Goal: Task Accomplishment & Management: Use online tool/utility

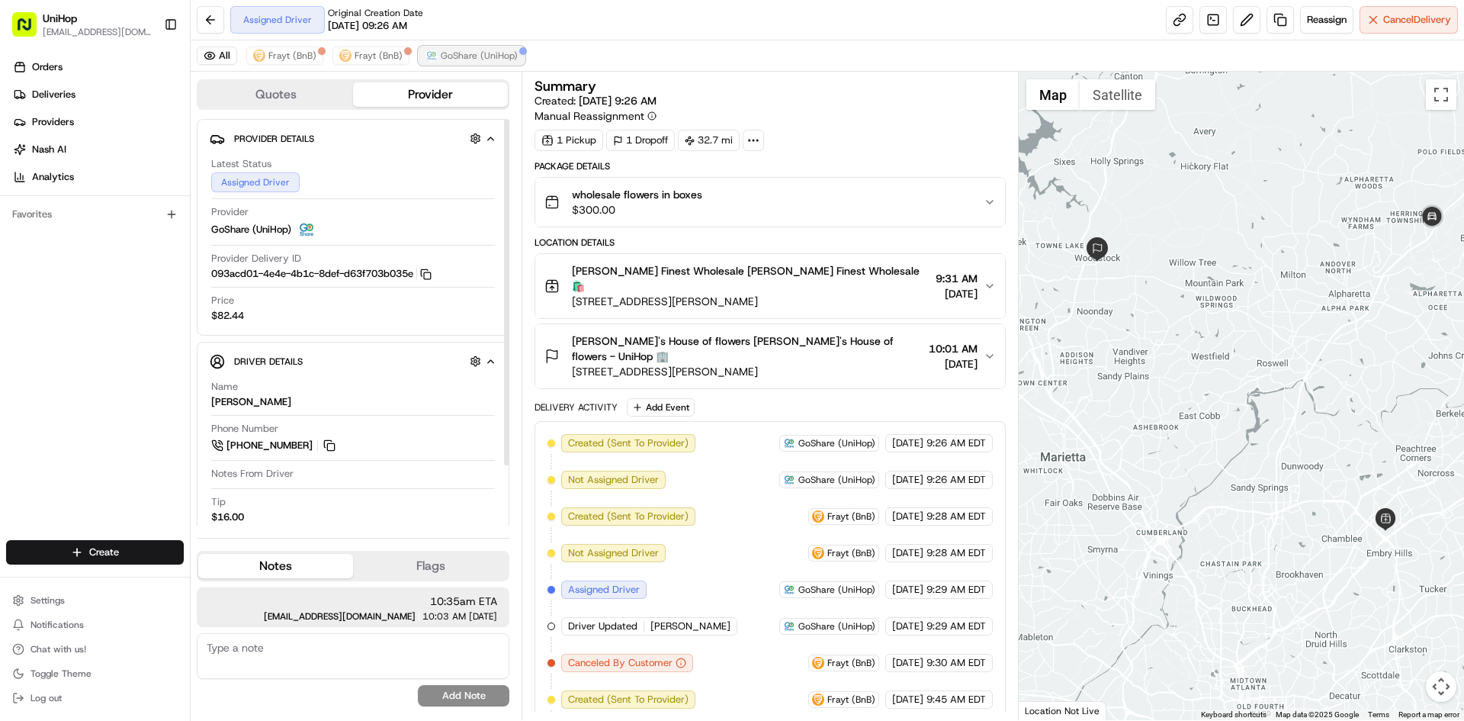
click at [452, 52] on span "GoShare (UniHop)" at bounding box center [479, 56] width 77 height 12
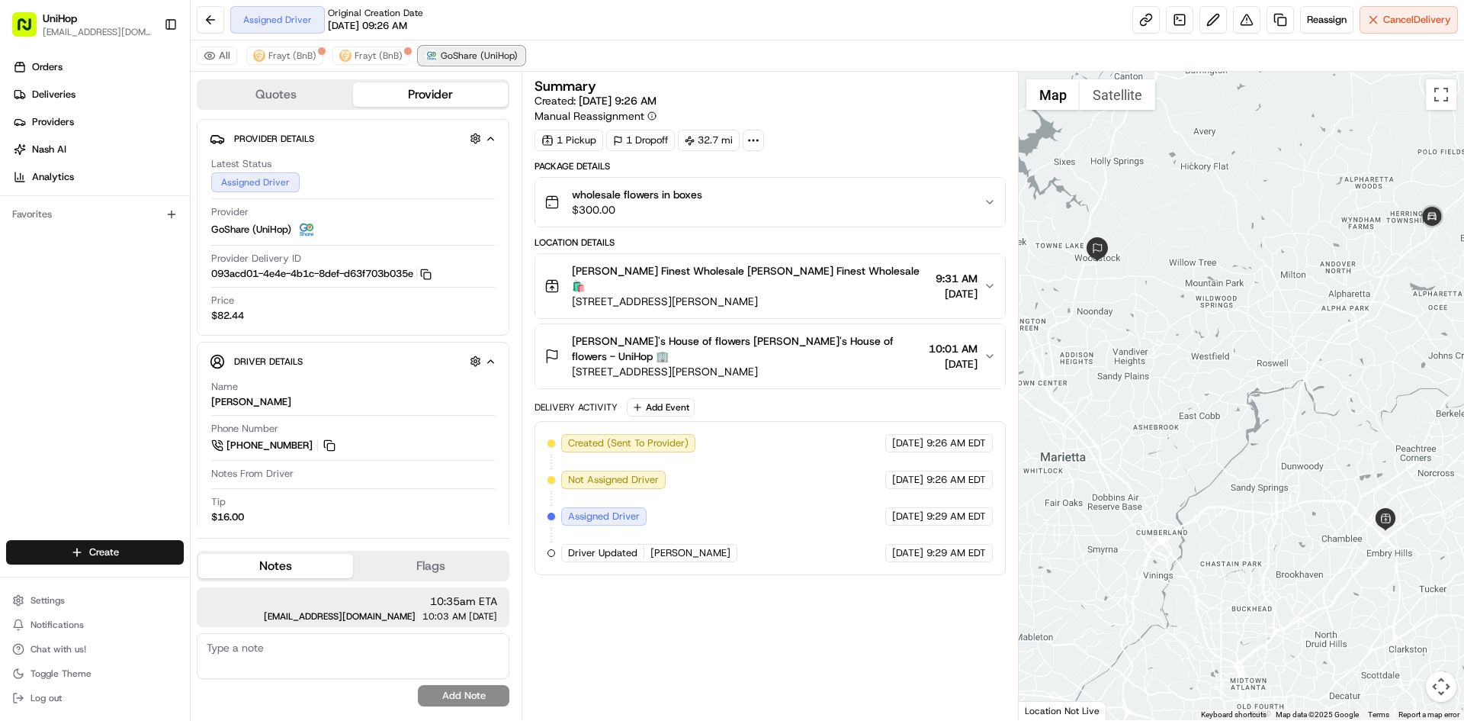
click at [452, 52] on span "GoShare (UniHop)" at bounding box center [479, 56] width 77 height 12
click at [1427, 222] on img at bounding box center [1432, 217] width 31 height 31
click at [1285, 288] on div "To navigate, press the arrow keys." at bounding box center [1242, 396] width 446 height 648
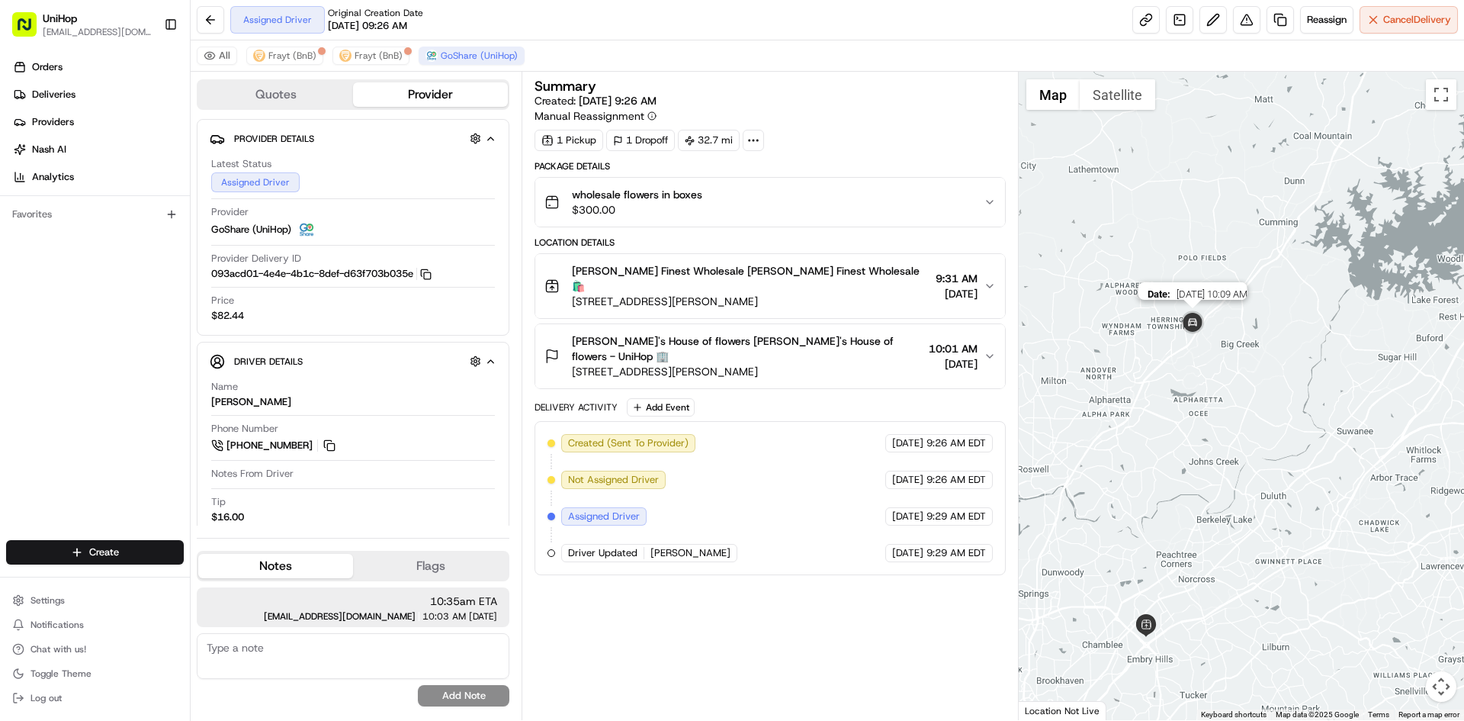
click at [1189, 326] on img at bounding box center [1193, 323] width 31 height 31
drag, startPoint x: 1172, startPoint y: 355, endPoint x: 1242, endPoint y: 349, distance: 69.7
click at [1234, 349] on div "To navigate, press the arrow keys." at bounding box center [1242, 396] width 446 height 648
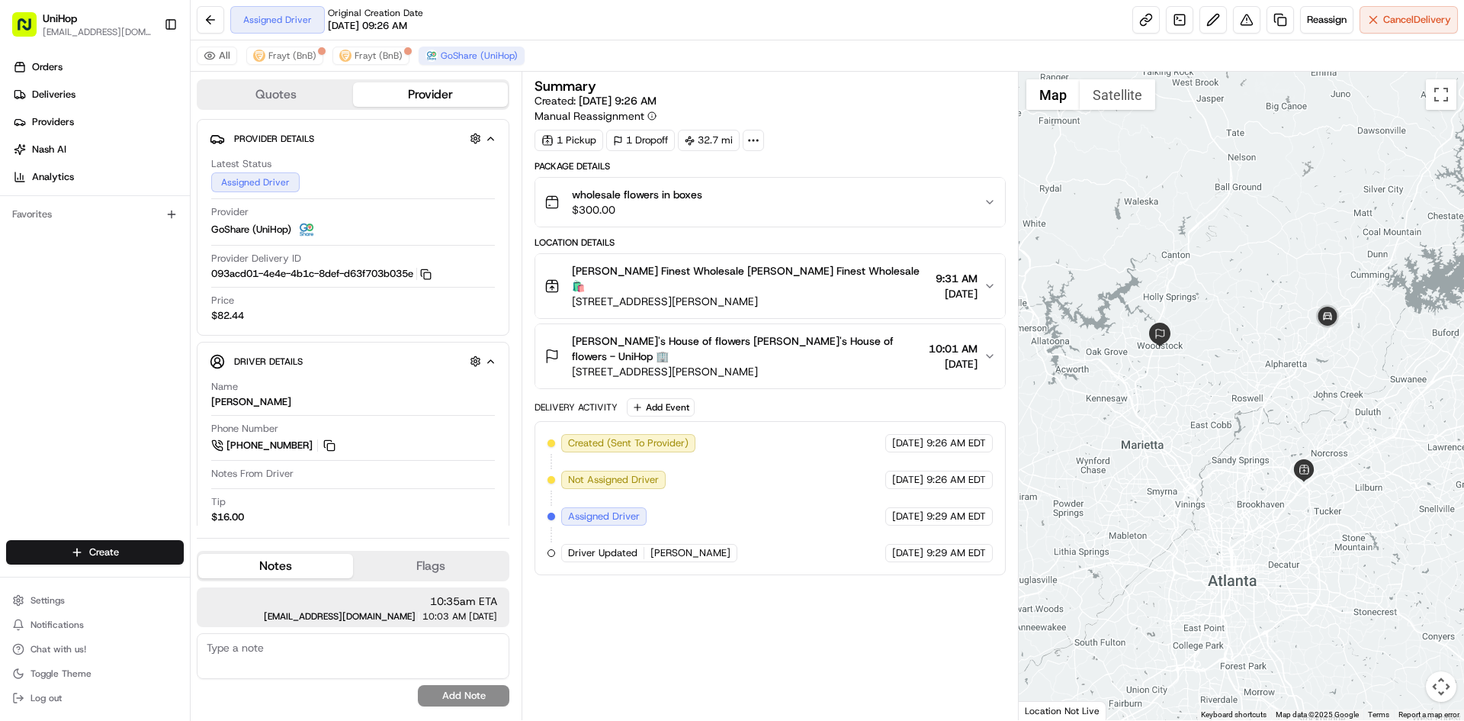
click at [717, 209] on div "wholesale flowers in boxes $300.00" at bounding box center [764, 202] width 439 height 31
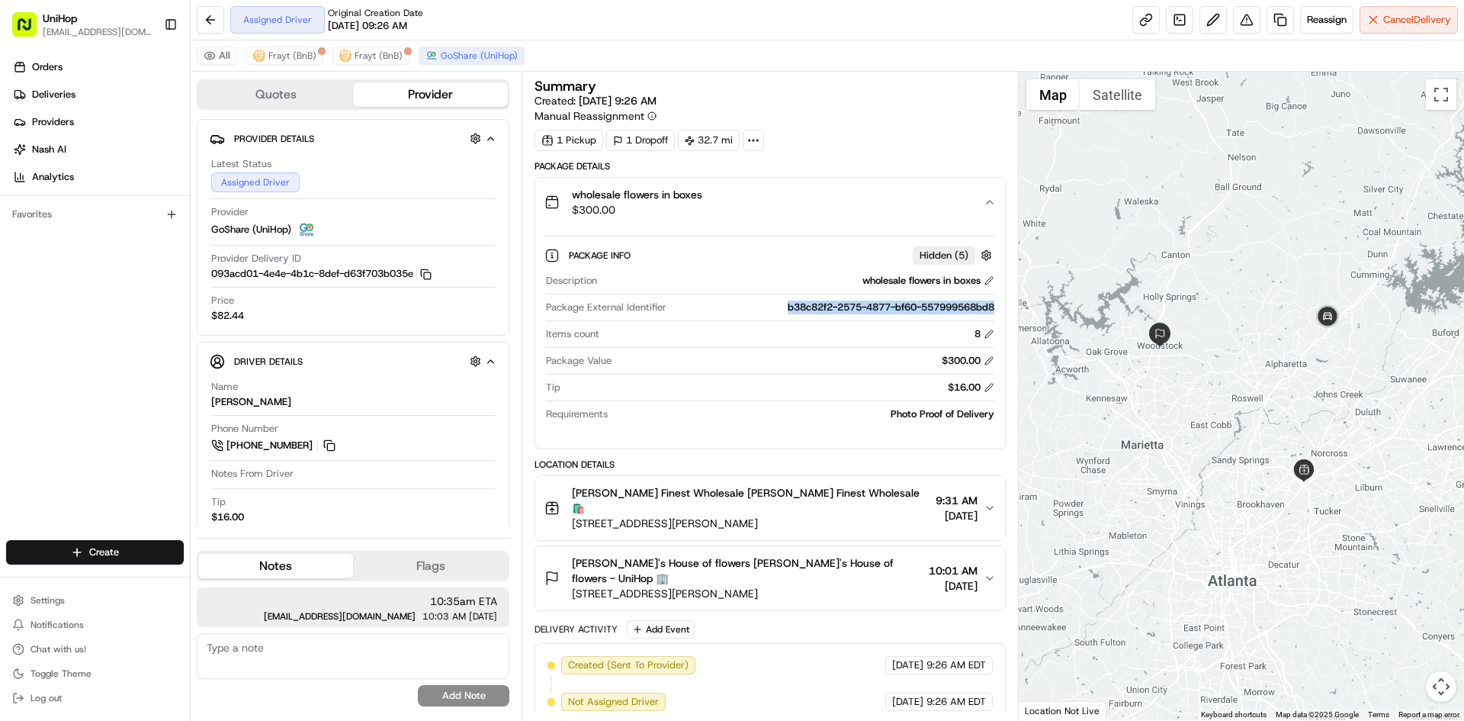
drag, startPoint x: 773, startPoint y: 307, endPoint x: 995, endPoint y: 304, distance: 221.2
click at [995, 304] on div "Description wholesale flowers in boxes Package External Identifier b38c82f2-257…" at bounding box center [770, 347] width 451 height 159
copy div "b38c82f2-2575-4877-bf60-557999568bd8"
click at [747, 227] on div "Package Info Hidden ( 5 ) Description wholesale flowers in boxes Package Extern…" at bounding box center [769, 332] width 469 height 210
click at [761, 219] on button "wholesale flowers in boxes $300.00" at bounding box center [769, 202] width 469 height 49
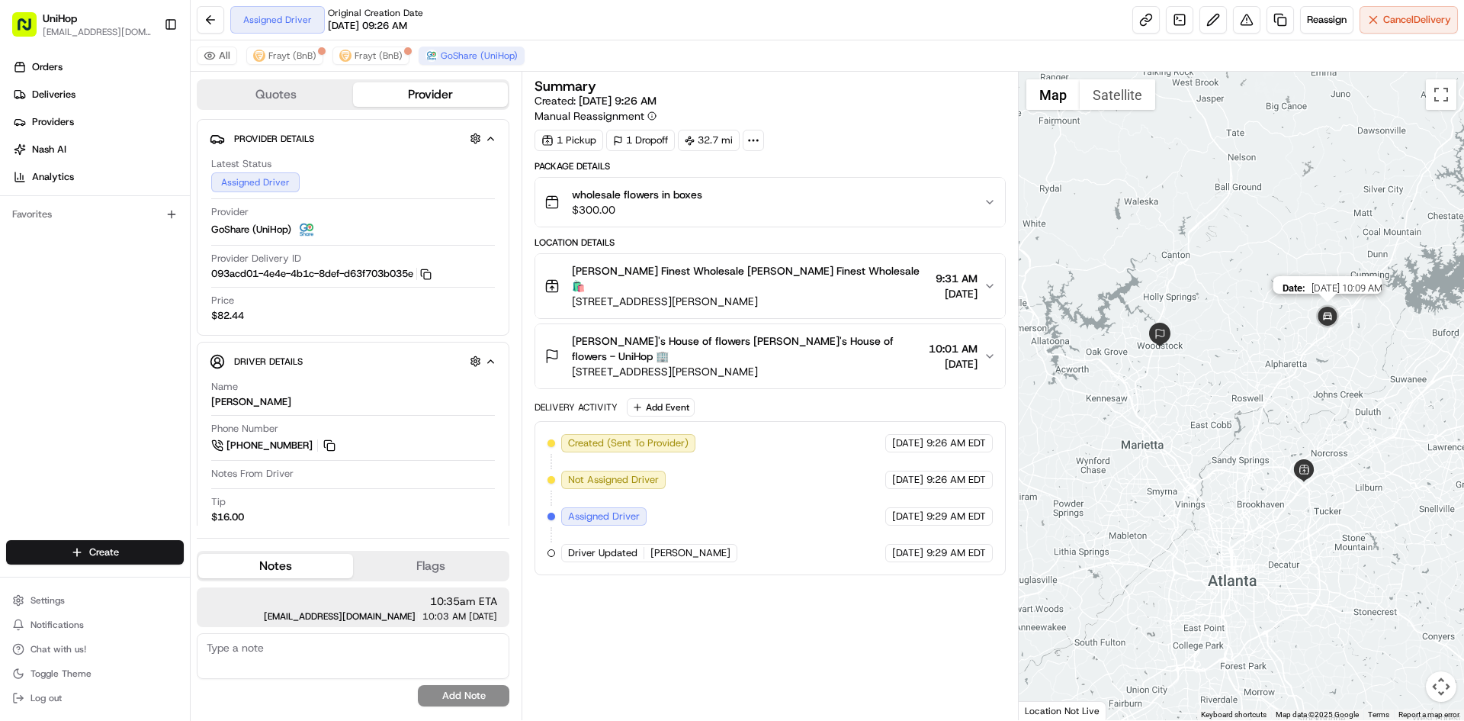
click at [1327, 320] on img at bounding box center [1328, 317] width 31 height 31
click at [807, 258] on button "Mikes Finest Wholesale Mikes Finest Wholesale 🛍️ 3616 McCall Pl, Atlanta, GA 30…" at bounding box center [769, 286] width 469 height 64
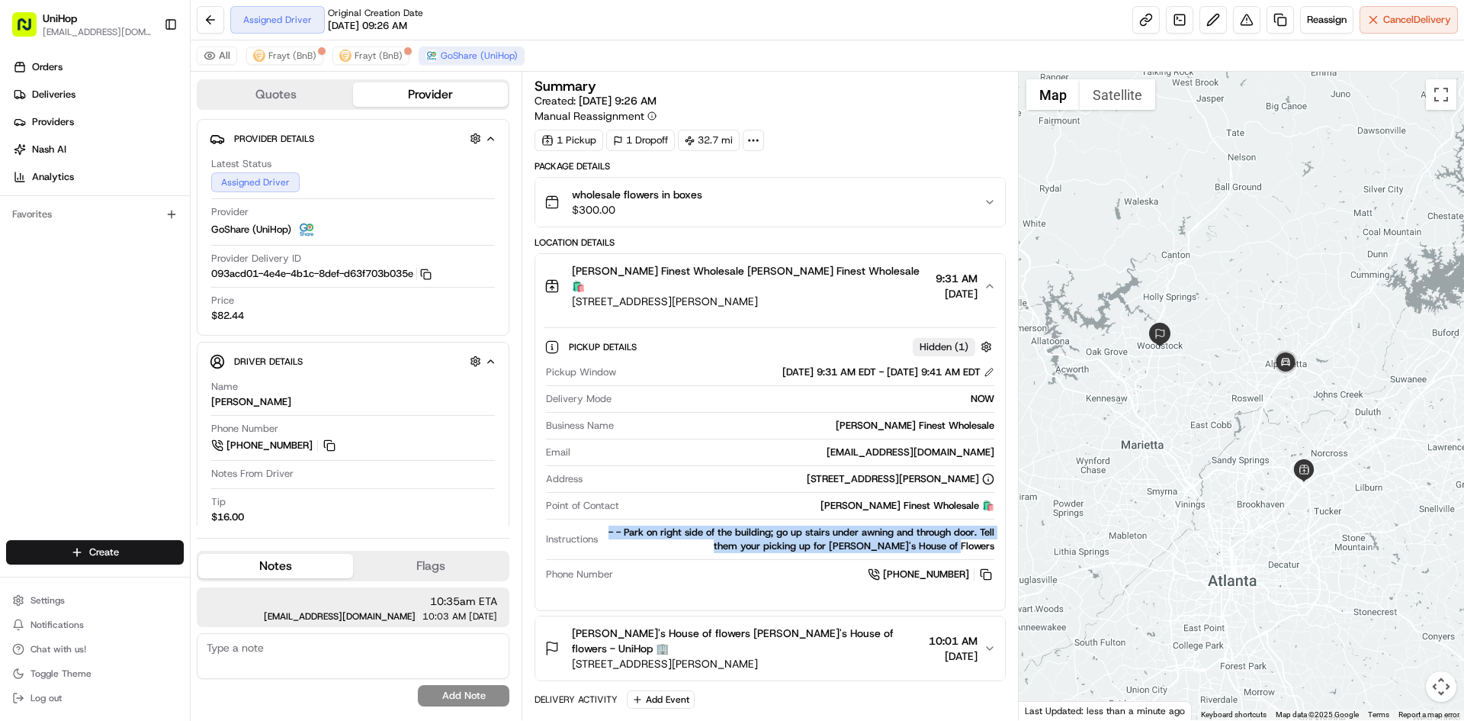
drag, startPoint x: 621, startPoint y: 514, endPoint x: 993, endPoint y: 527, distance: 372.4
click at [993, 527] on div "- - Park on right side of the building; go up stairs under awning and through d…" at bounding box center [799, 538] width 390 height 27
copy div "- - Park on right side of the building; go up stairs under awning and through d…"
click at [833, 281] on div "Mikes Finest Wholesale Mikes Finest Wholesale 🛍️ 3616 McCall Pl, Atlanta, GA 30…" at bounding box center [764, 286] width 439 height 46
